Goal: Contribute content

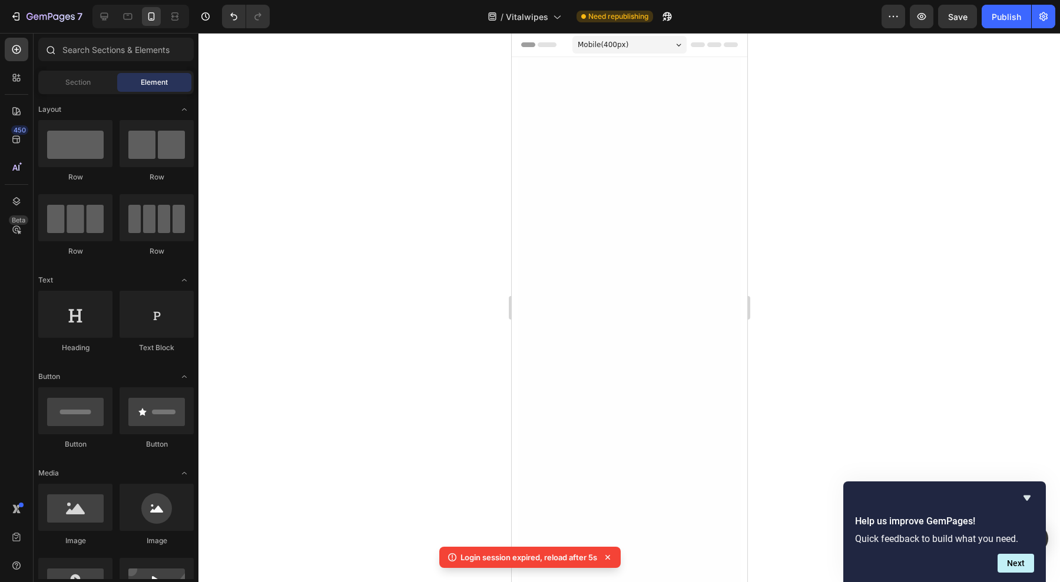
scroll to position [3739, 0]
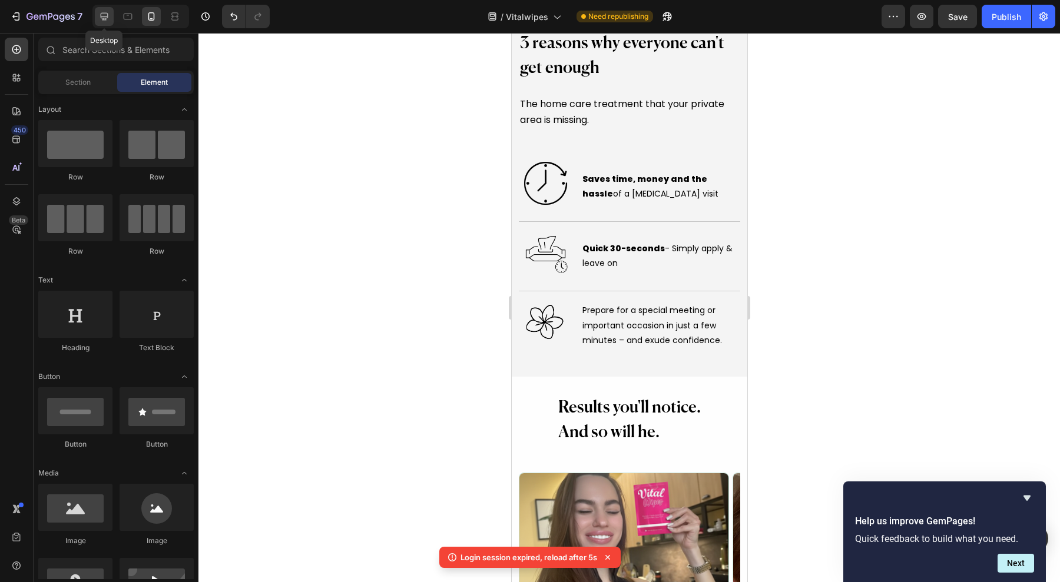
click at [104, 22] on div at bounding box center [104, 16] width 19 height 19
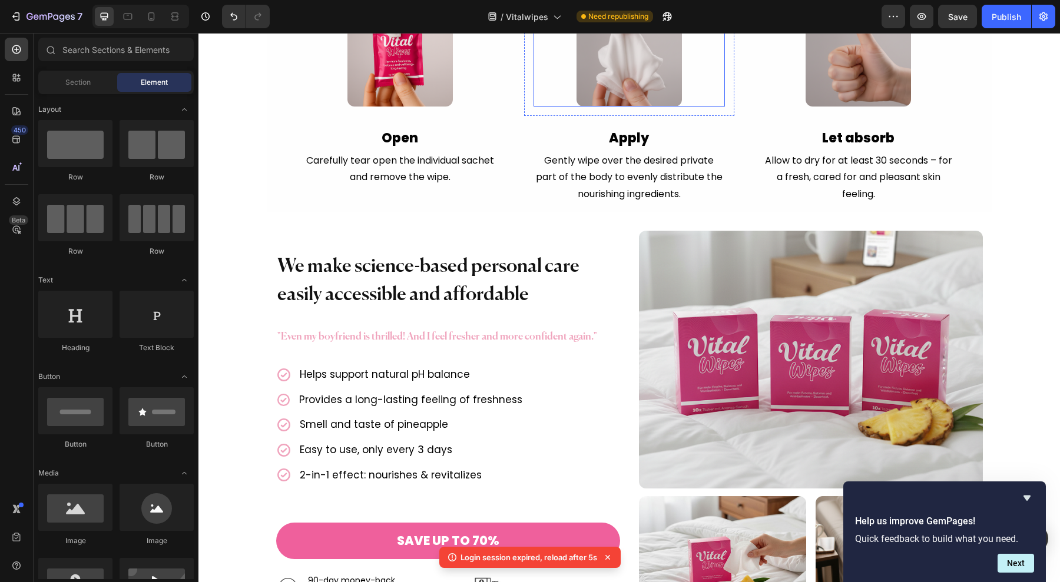
scroll to position [4465, 0]
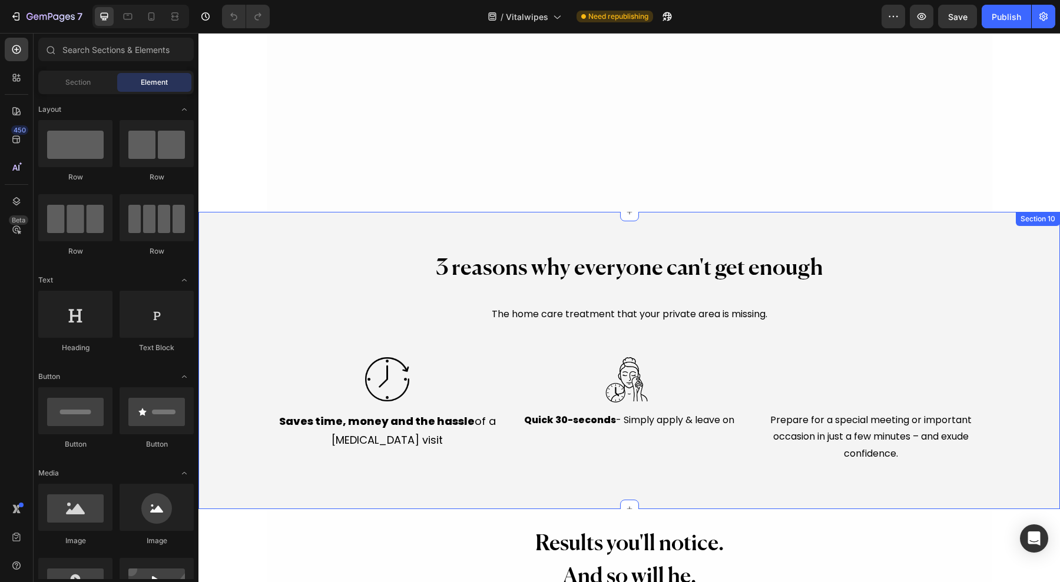
scroll to position [2798, 0]
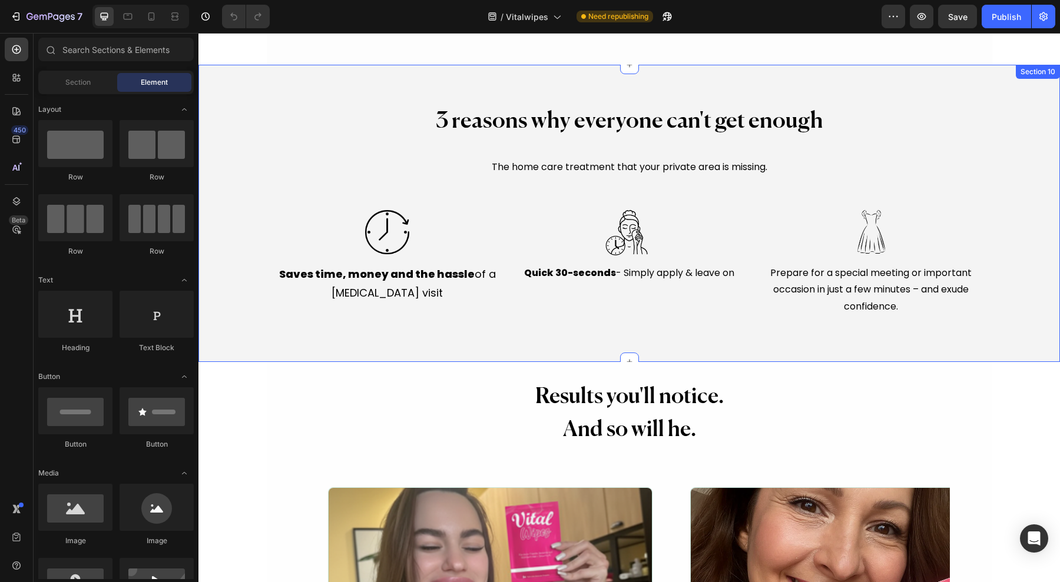
click at [627, 216] on img at bounding box center [629, 232] width 49 height 49
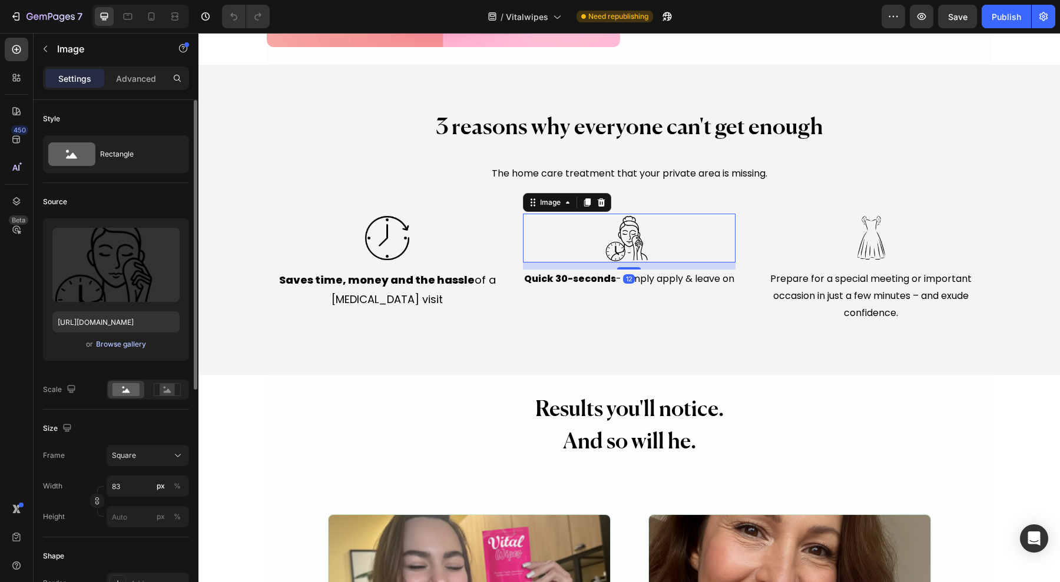
click at [133, 343] on div "Browse gallery" at bounding box center [121, 344] width 50 height 11
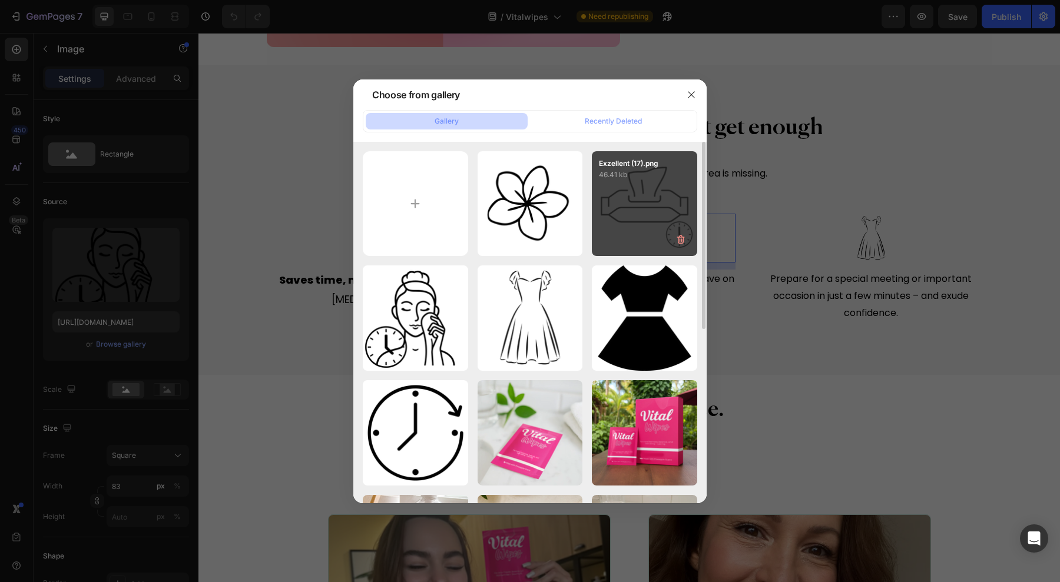
click at [639, 198] on div "Exzellent (17).png 46.41 kb" at bounding box center [644, 203] width 105 height 105
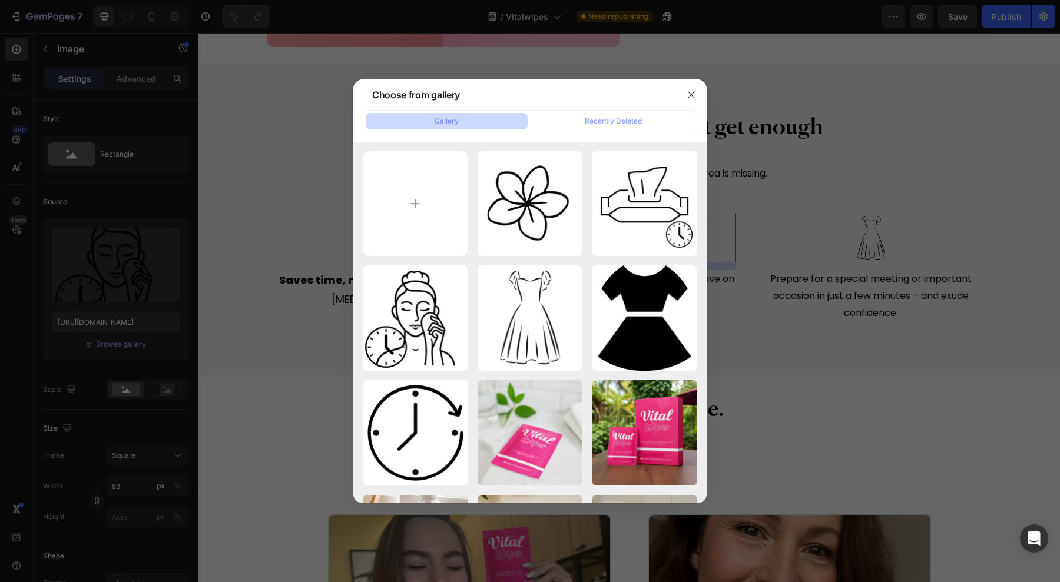
type input "[URL][DOMAIN_NAME]"
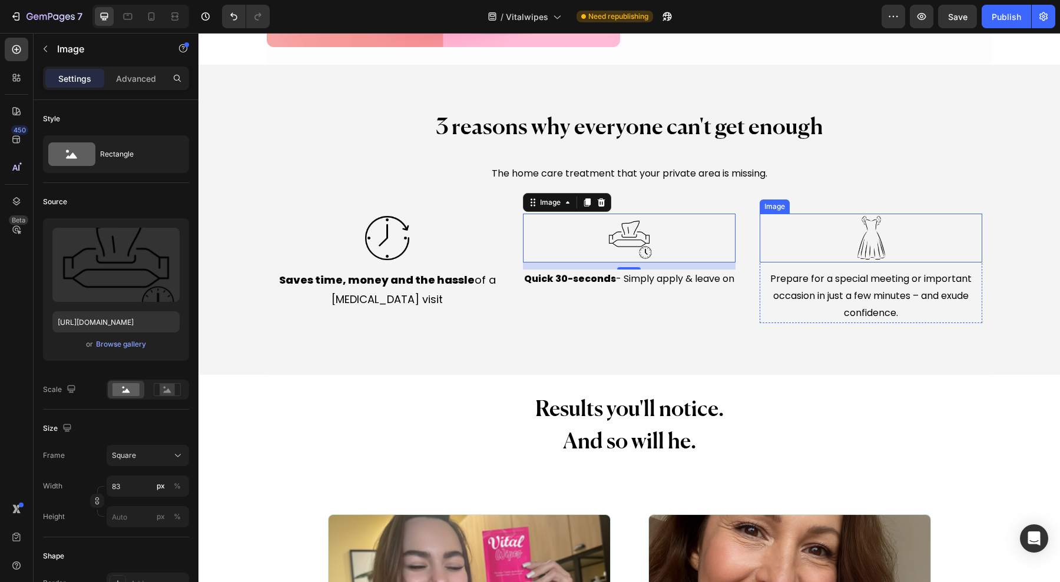
click at [868, 240] on img at bounding box center [871, 238] width 49 height 49
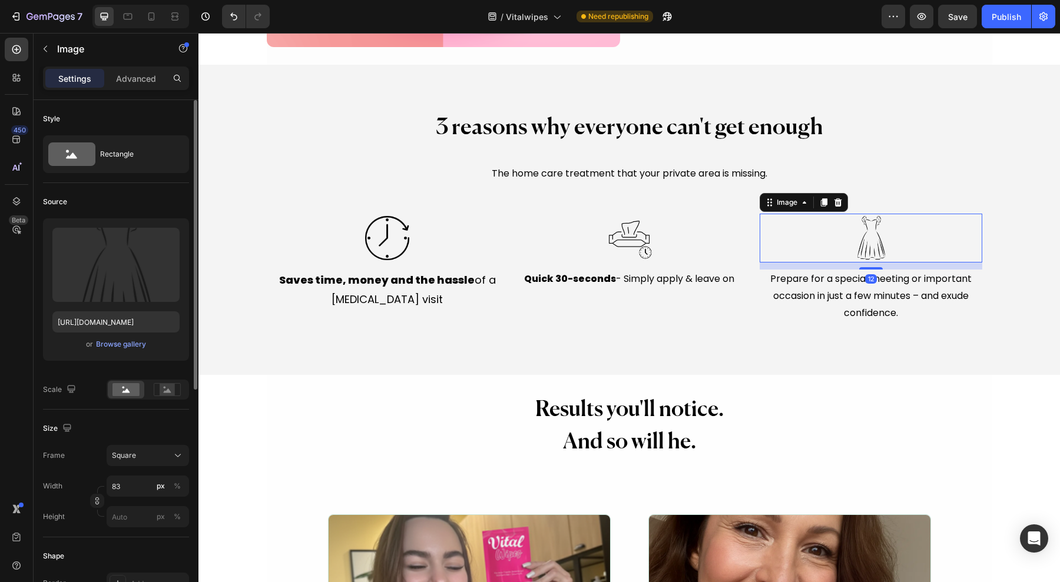
click at [140, 355] on div "Upload Image [URL][DOMAIN_NAME] or Browse gallery" at bounding box center [116, 289] width 146 height 143
click at [142, 347] on div "Browse gallery" at bounding box center [121, 344] width 50 height 11
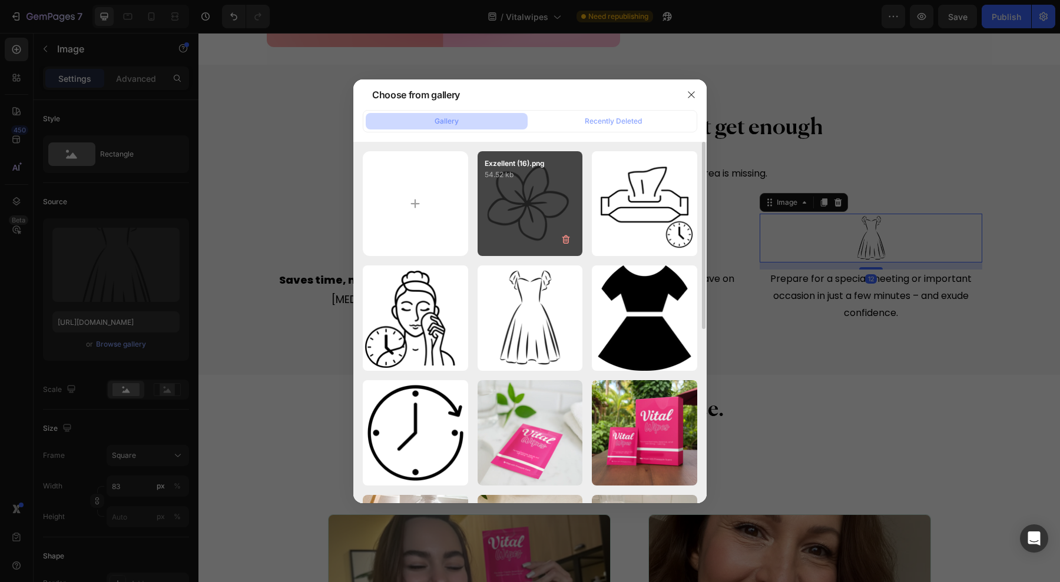
click at [521, 205] on div "Exzellent (16).png 54.52 kb" at bounding box center [530, 203] width 105 height 105
type input "[URL][DOMAIN_NAME]"
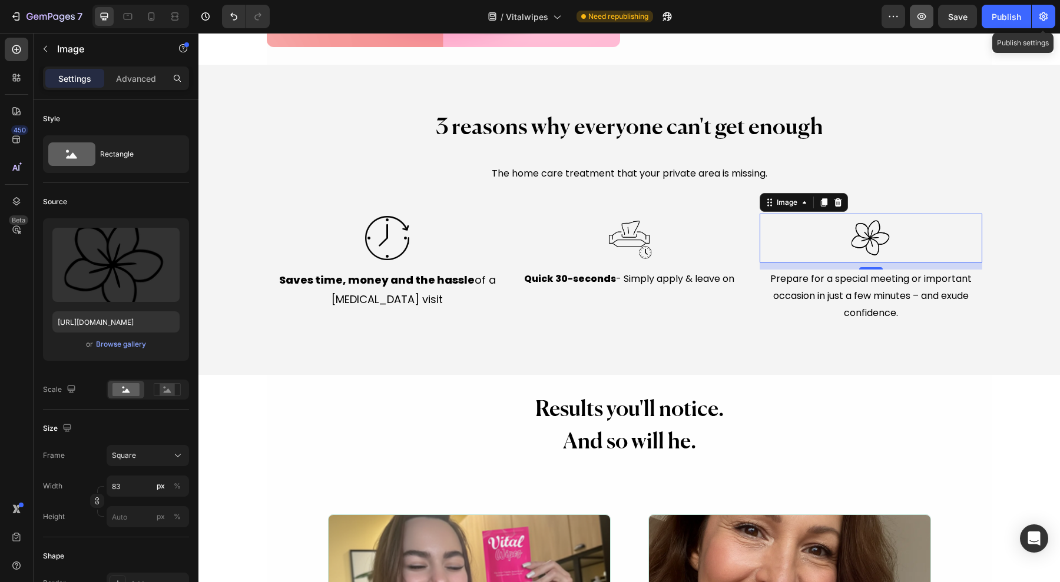
click at [1002, 12] on div "Publish" at bounding box center [1006, 17] width 29 height 12
